Goal: Task Accomplishment & Management: Manage account settings

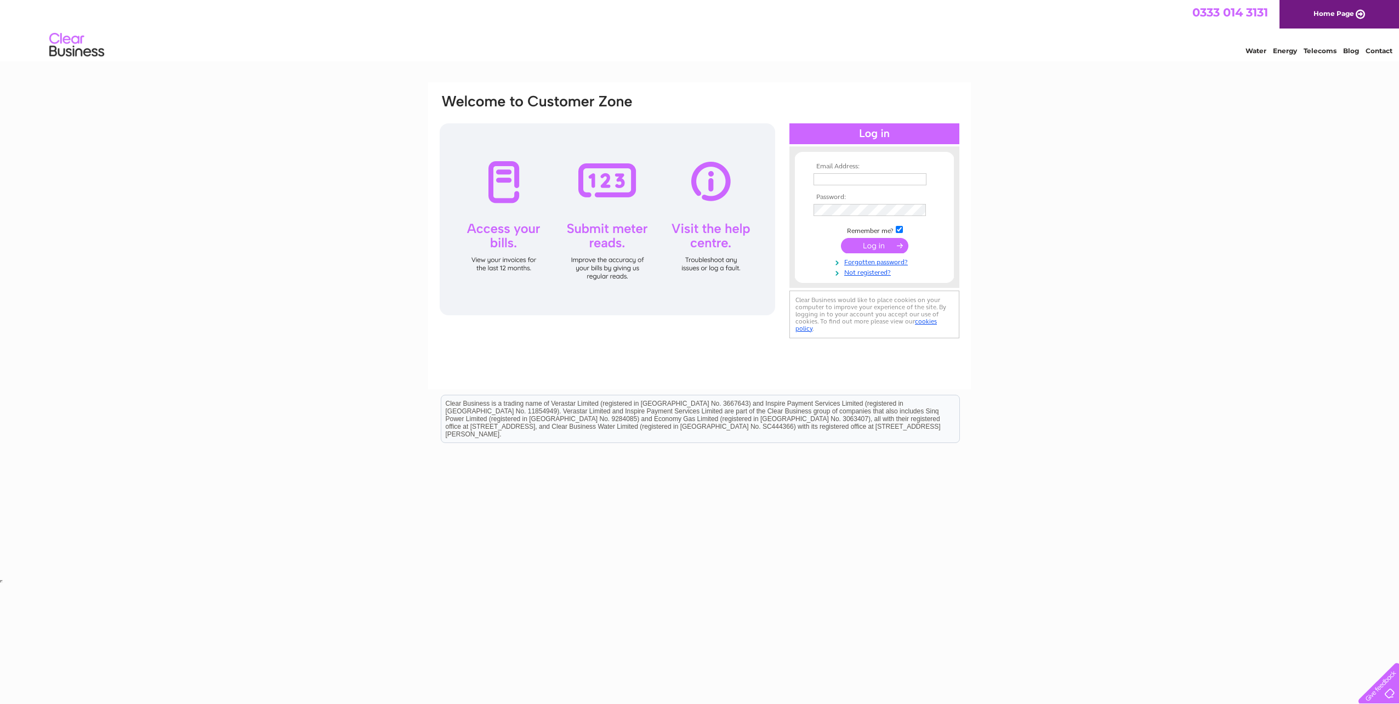
type input "[PERSON_NAME][EMAIL_ADDRESS][DOMAIN_NAME]"
click at [882, 245] on input "submit" at bounding box center [874, 245] width 67 height 15
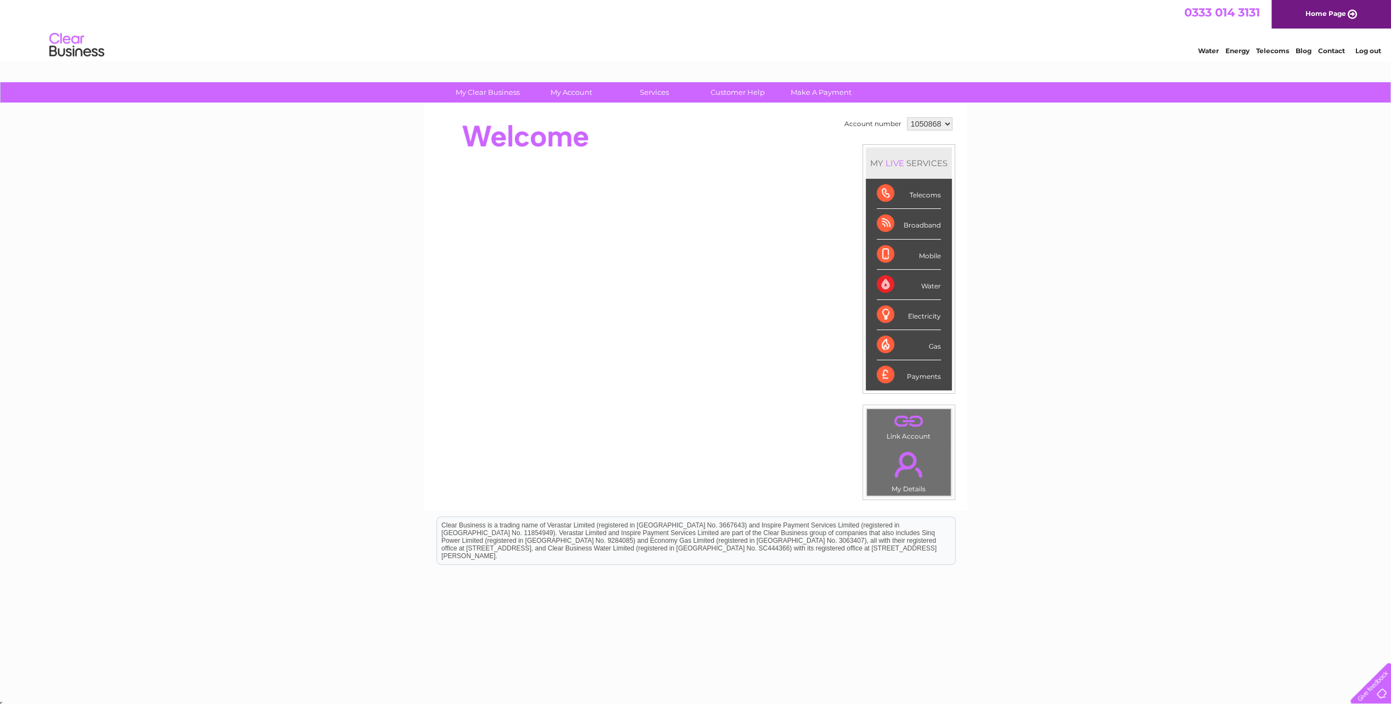
click at [885, 196] on div "Telecoms" at bounding box center [909, 194] width 64 height 30
click at [569, 109] on link "Bills and Payments" at bounding box center [575, 115] width 90 height 22
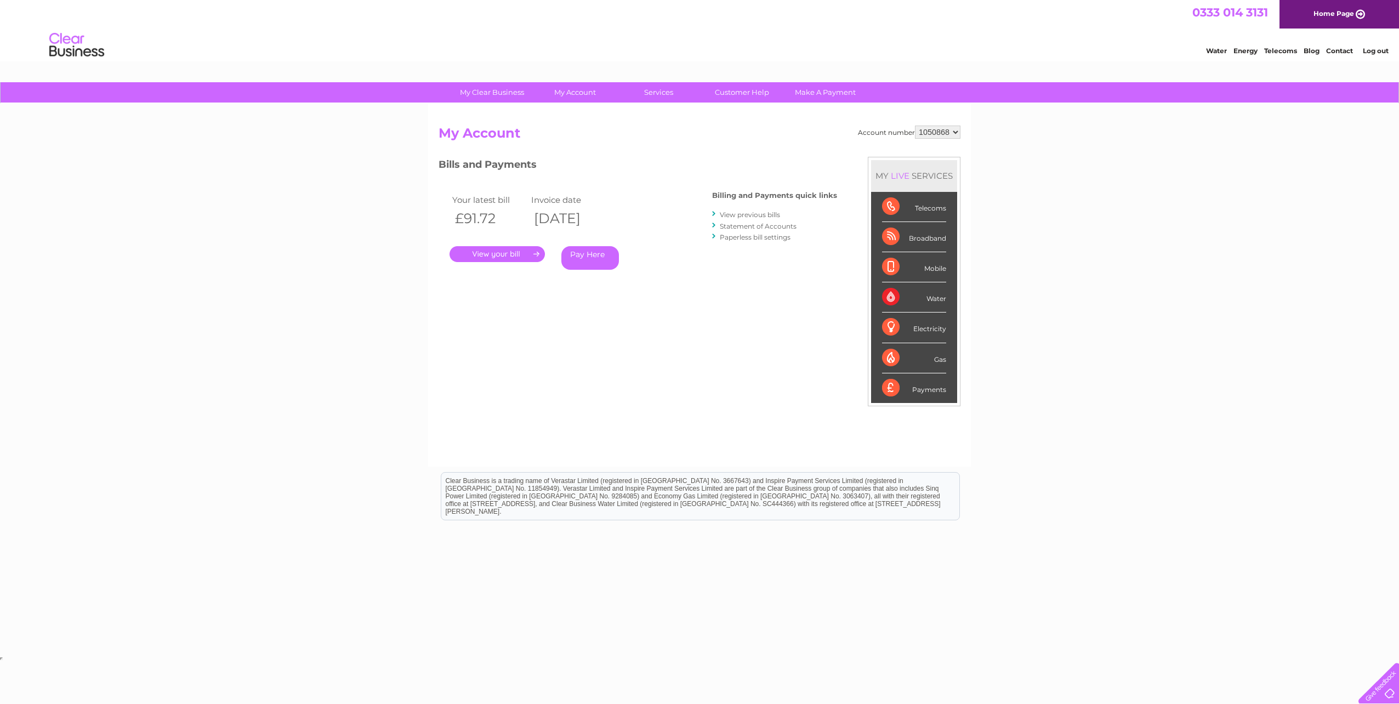
click at [496, 252] on link "." at bounding box center [497, 254] width 95 height 16
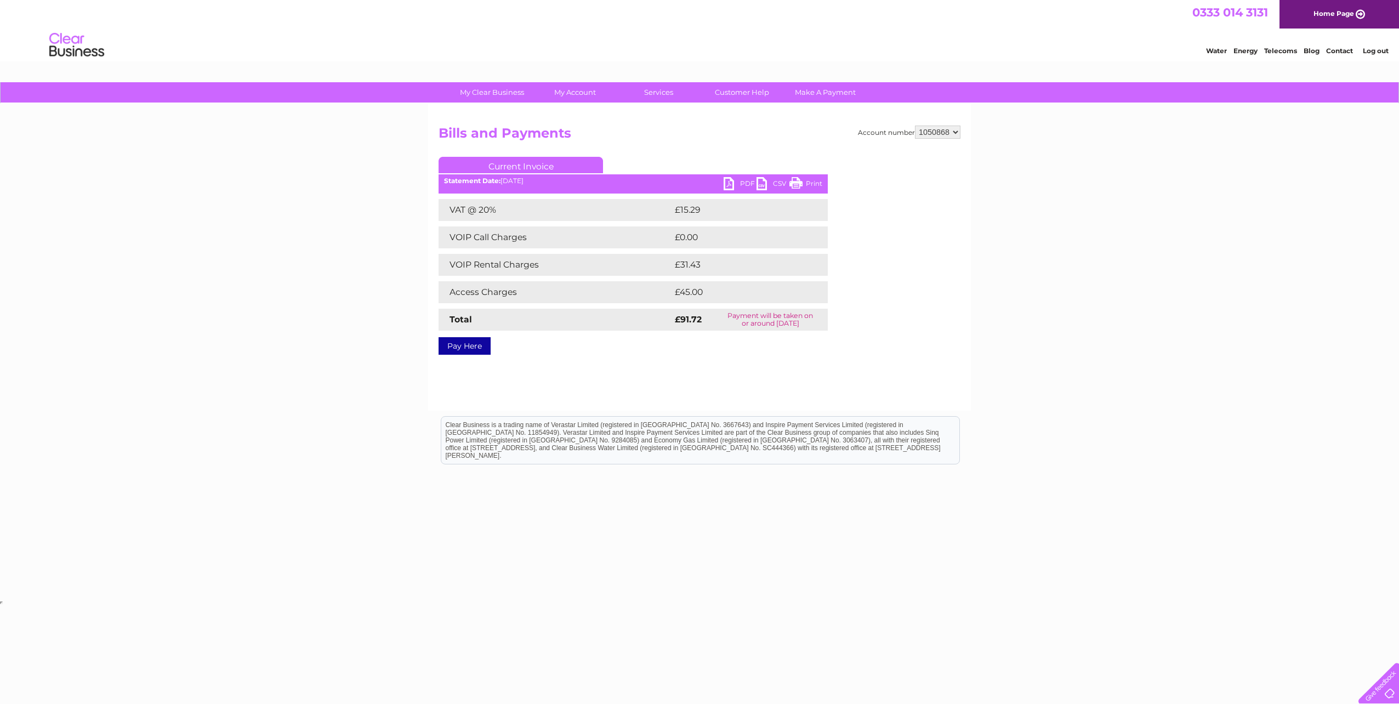
click at [732, 181] on link "PDF" at bounding box center [740, 185] width 33 height 16
